Goal: Task Accomplishment & Management: Use online tool/utility

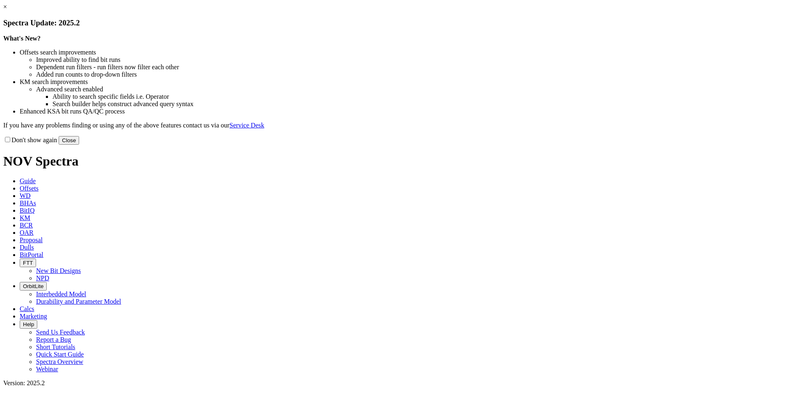
click at [7, 10] on link "×" at bounding box center [5, 6] width 4 height 7
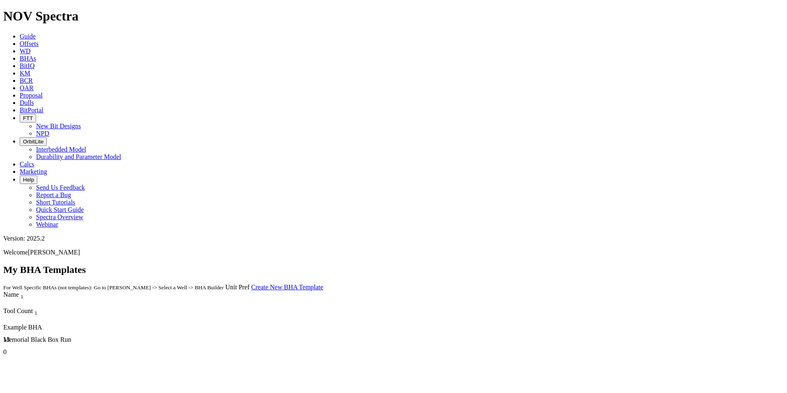
click at [324, 284] on link "Create New BHA Template" at bounding box center [287, 287] width 72 height 7
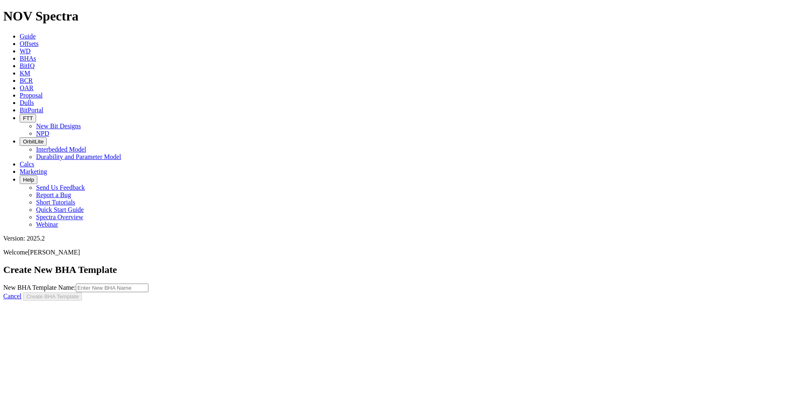
click at [148, 284] on input "New BHA Template Name:" at bounding box center [112, 288] width 73 height 9
type input "Matador Surface"
click at [82, 292] on button "Create BHA Template" at bounding box center [52, 296] width 59 height 9
